Goal: Navigation & Orientation: Find specific page/section

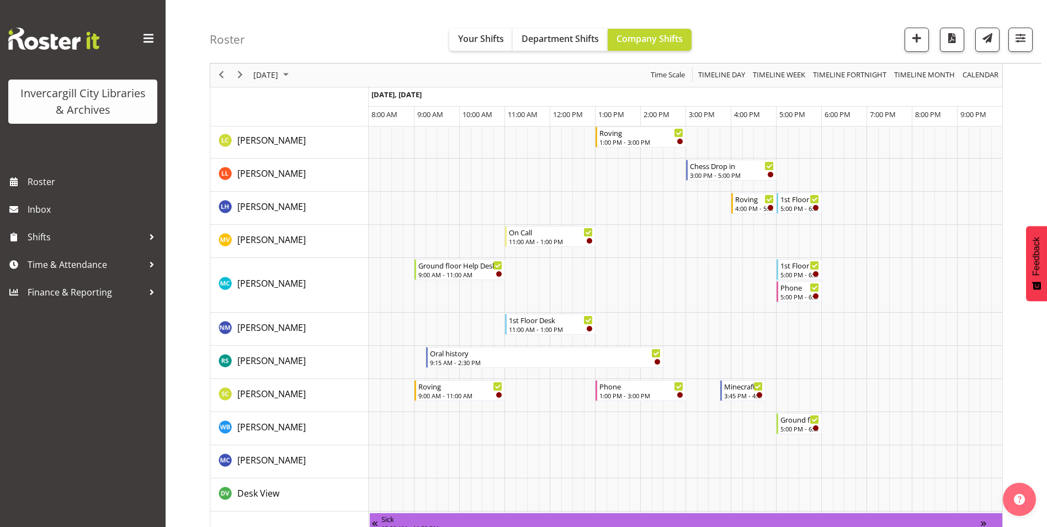
scroll to position [497, 0]
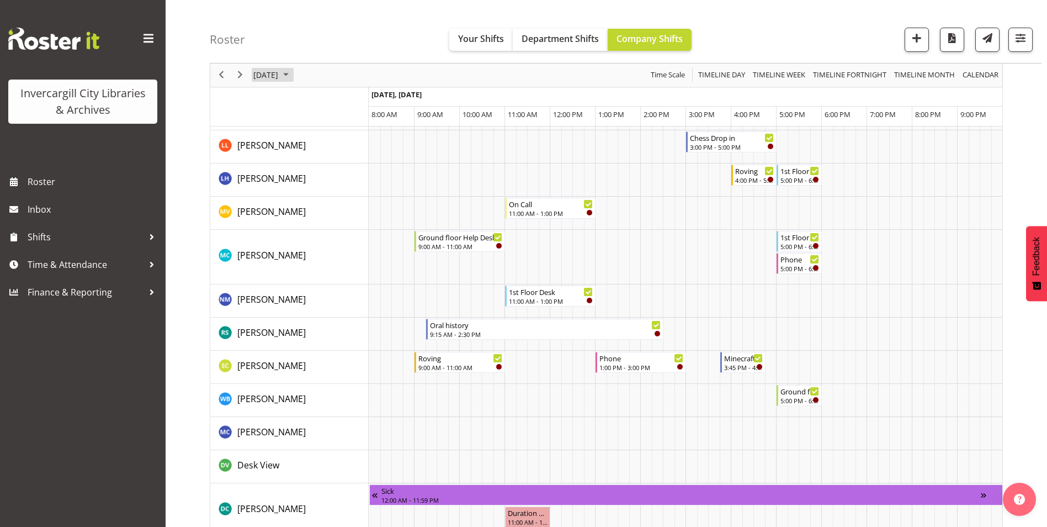
click at [279, 72] on span "September 11, 2025" at bounding box center [265, 75] width 27 height 14
click at [362, 242] on button "Today" at bounding box center [361, 238] width 38 height 15
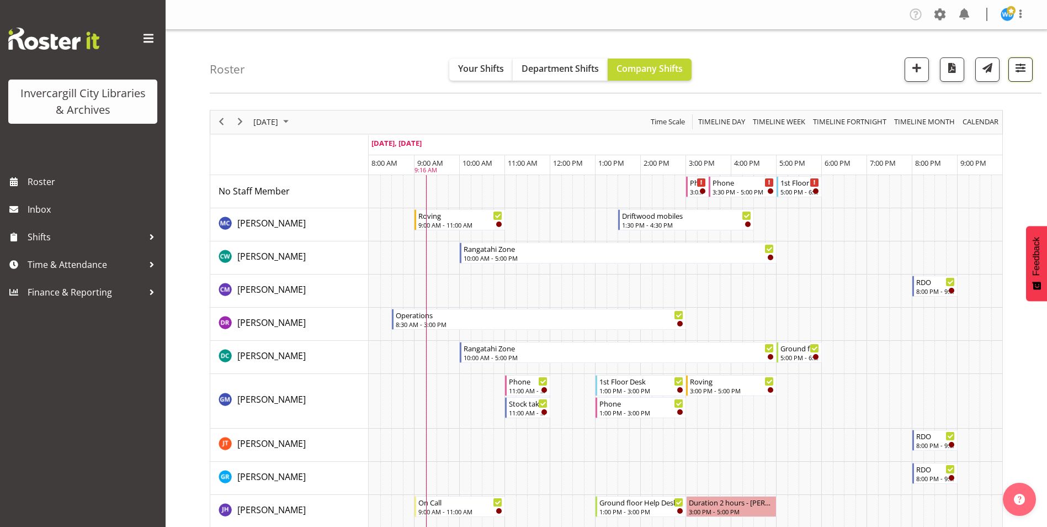
click at [1024, 73] on span "button" at bounding box center [1020, 68] width 14 height 14
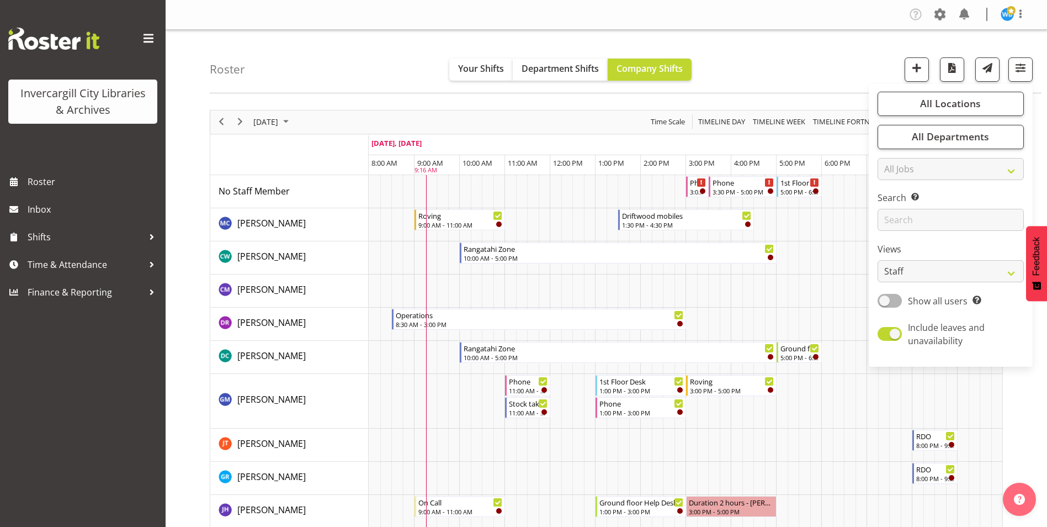
click at [154, 36] on span at bounding box center [149, 39] width 18 height 18
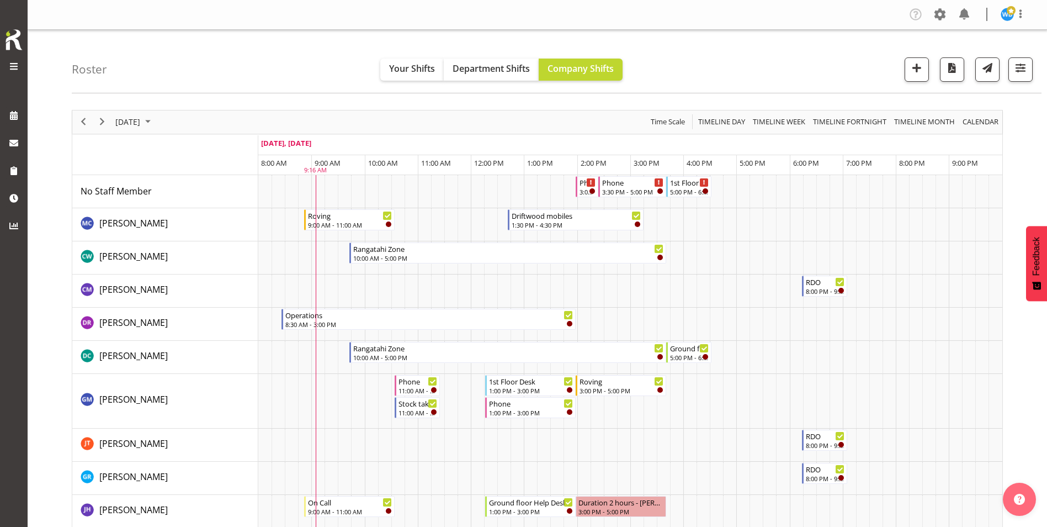
click at [15, 67] on span at bounding box center [13, 66] width 13 height 13
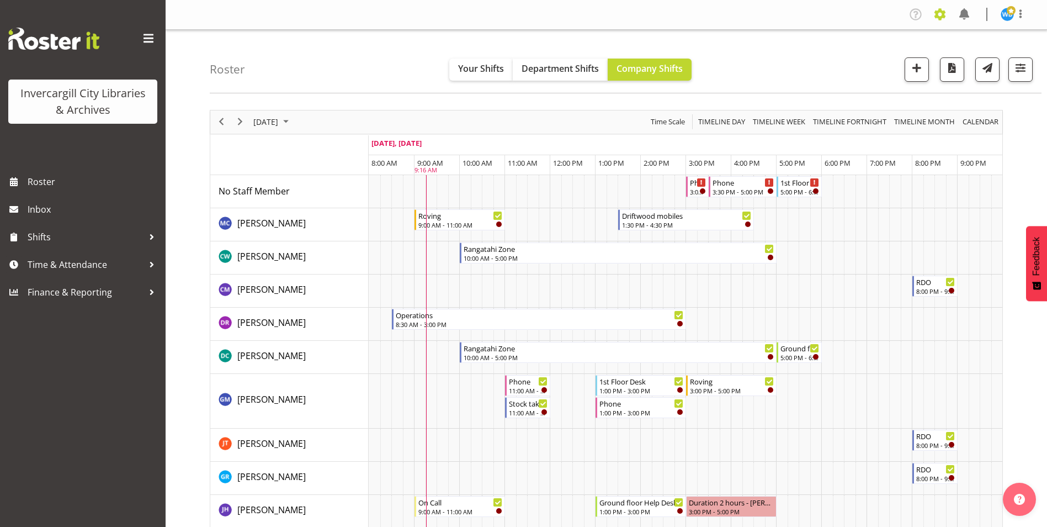
click at [939, 16] on span at bounding box center [940, 15] width 18 height 18
click at [867, 60] on link "Jobs" at bounding box center [896, 60] width 106 height 20
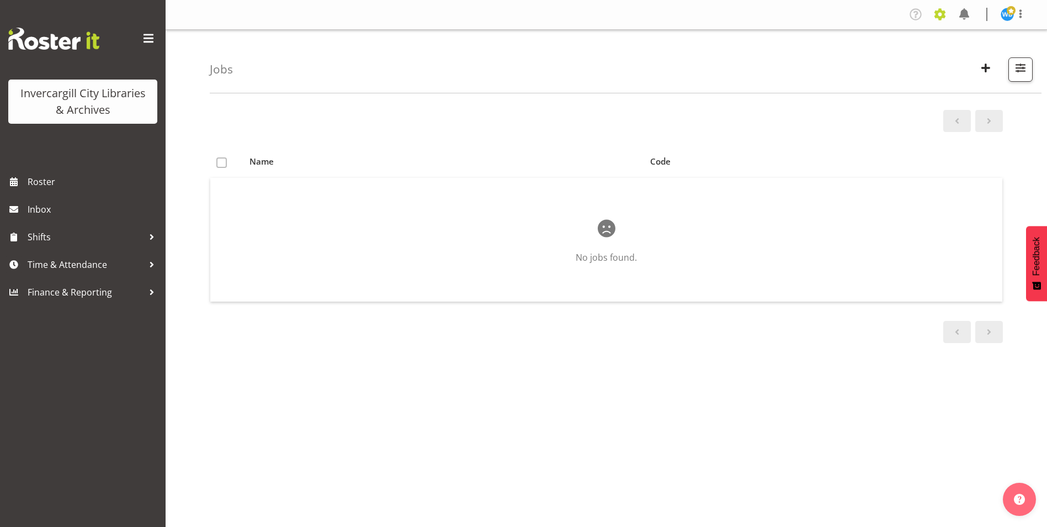
click at [940, 14] on span at bounding box center [940, 15] width 18 height 18
click at [1003, 13] on img at bounding box center [1007, 14] width 13 height 13
click at [984, 37] on link "Profile" at bounding box center [974, 38] width 106 height 20
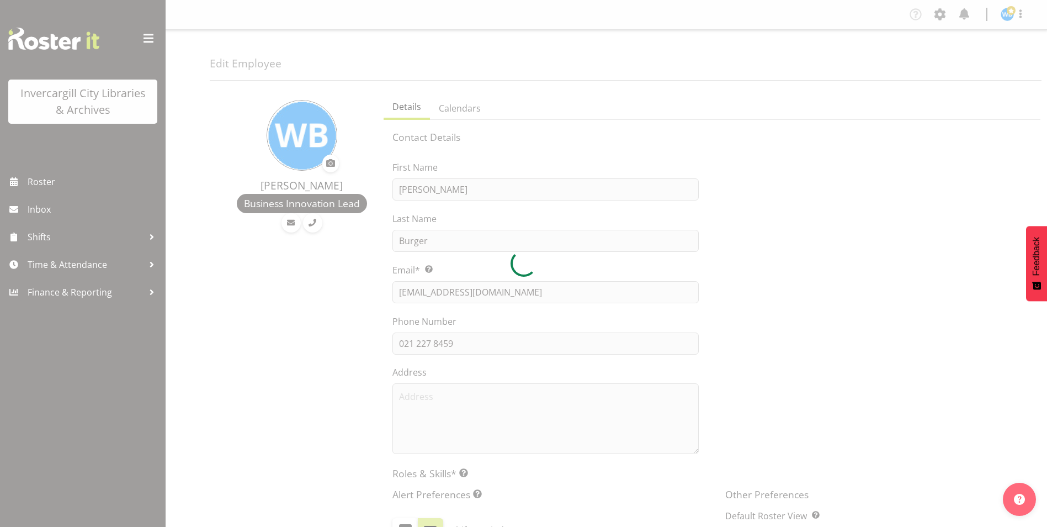
select select "TimelineDay"
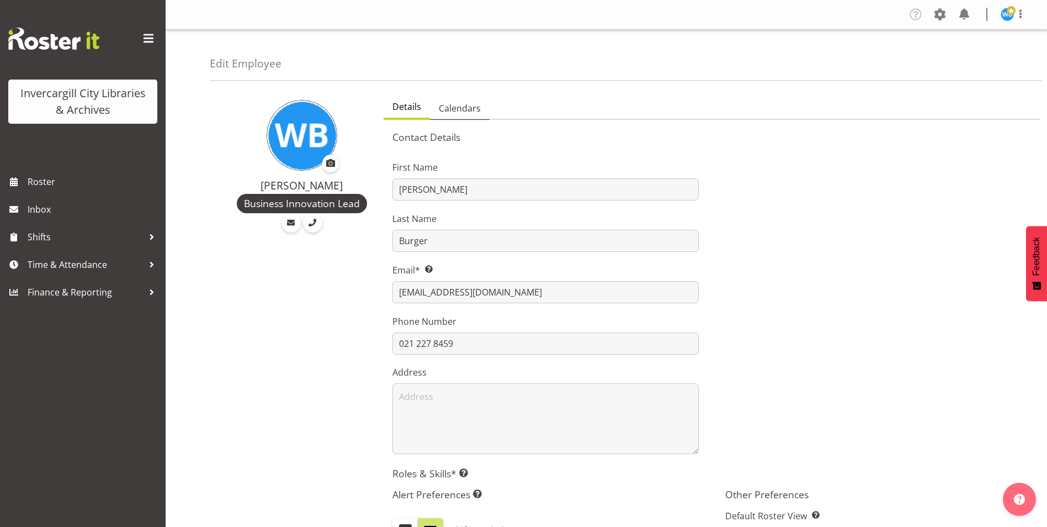
click at [466, 113] on span "Calendars" at bounding box center [460, 108] width 42 height 13
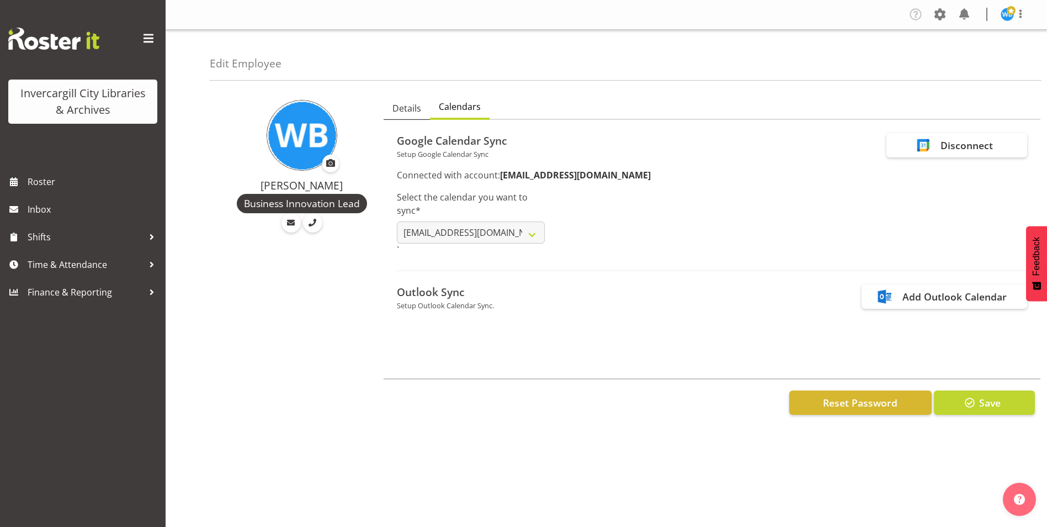
click at [408, 103] on span "Details" at bounding box center [406, 108] width 29 height 13
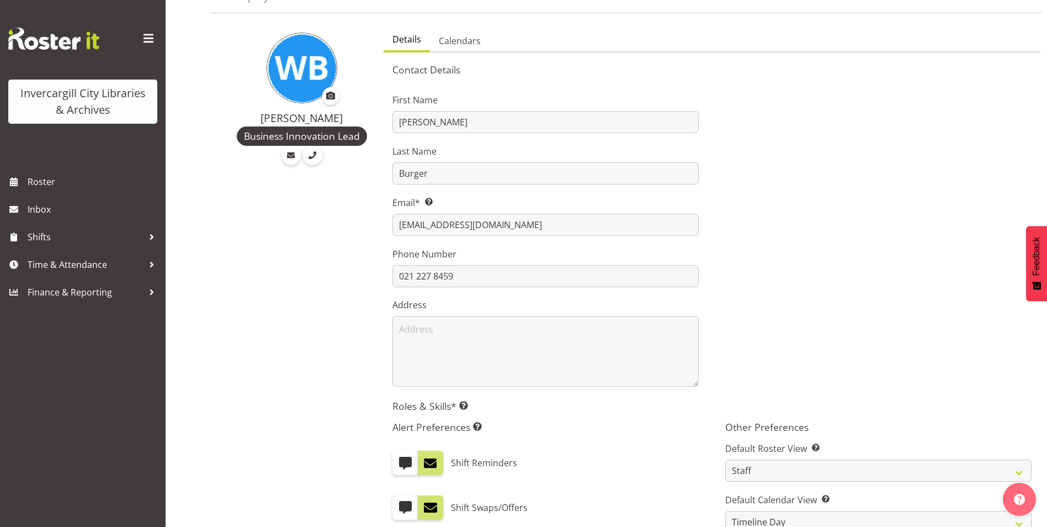
scroll to position [55, 0]
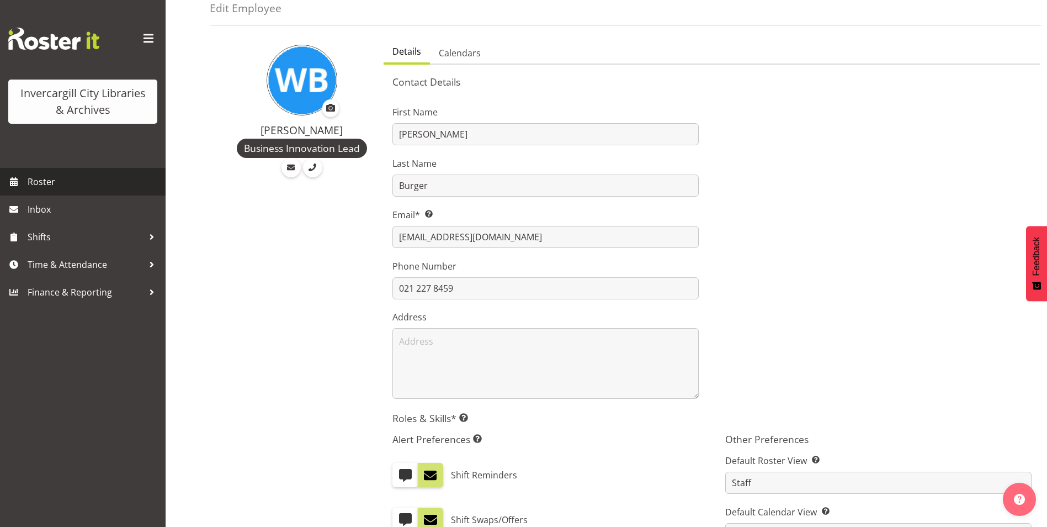
click at [29, 183] on span "Roster" at bounding box center [94, 181] width 132 height 17
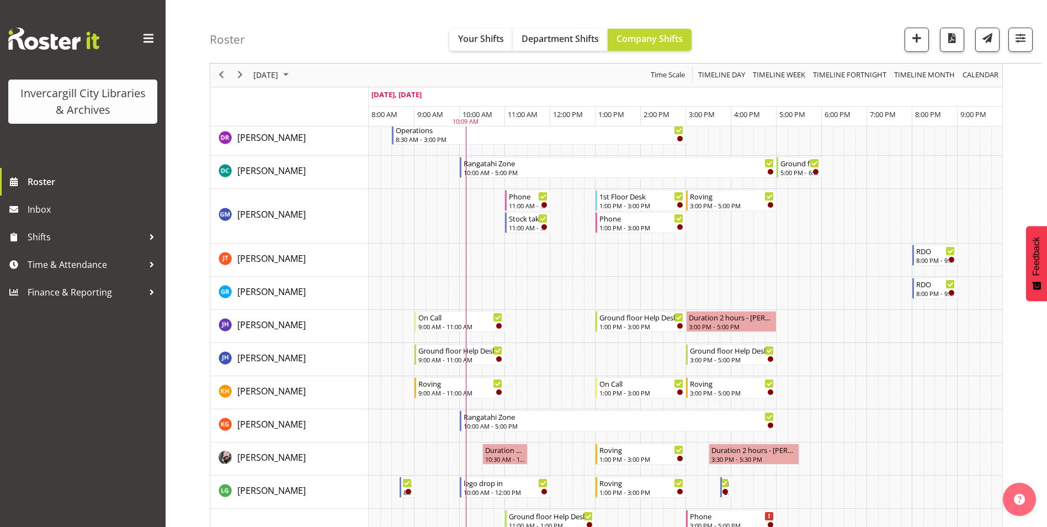
scroll to position [221, 0]
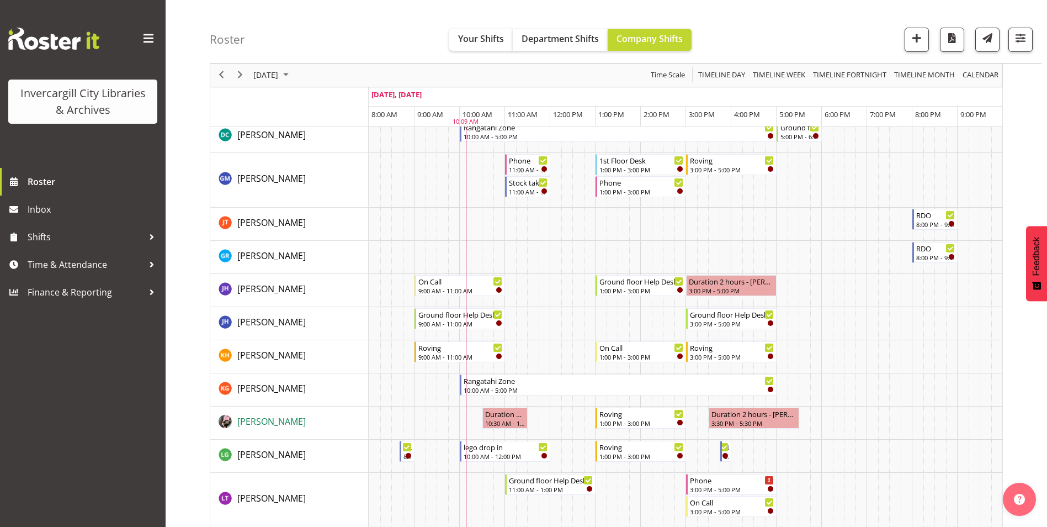
click at [258, 422] on span "Keyu Chen" at bounding box center [271, 421] width 68 height 12
